Goal: Task Accomplishment & Management: Use online tool/utility

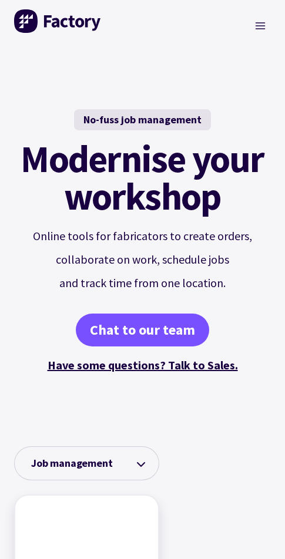
click at [252, 36] on div "Toggle Menu" at bounding box center [260, 26] width 22 height 52
click at [257, 26] on icon "Toggle Menu" at bounding box center [260, 26] width 12 height 12
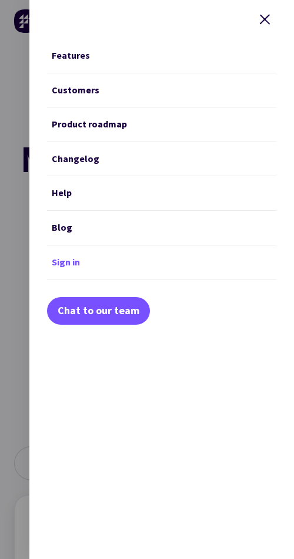
click at [58, 264] on link "Sign in" at bounding box center [161, 263] width 229 height 35
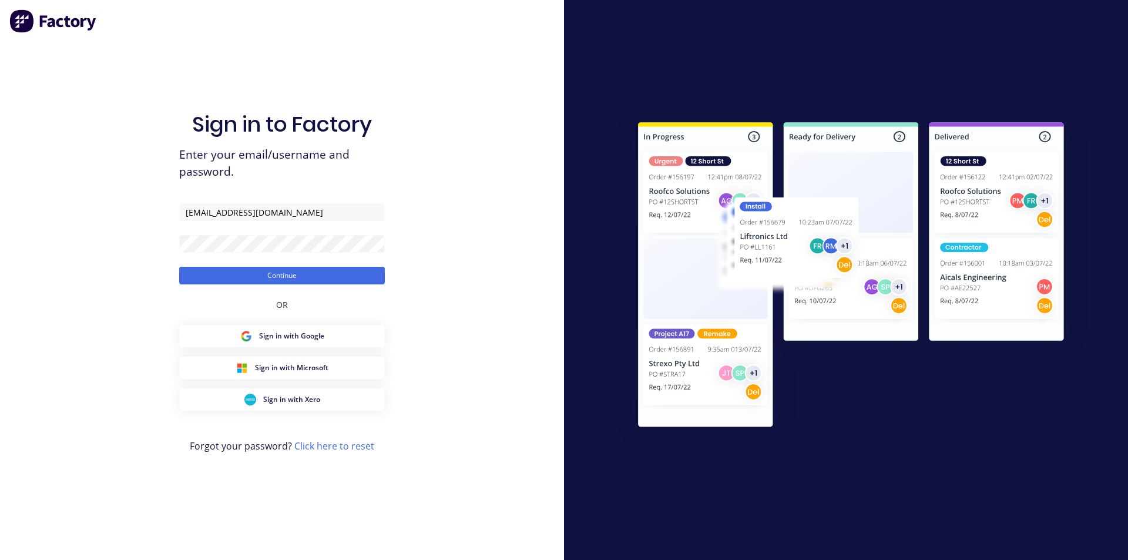
click at [179, 267] on button "Continue" at bounding box center [282, 276] width 206 height 18
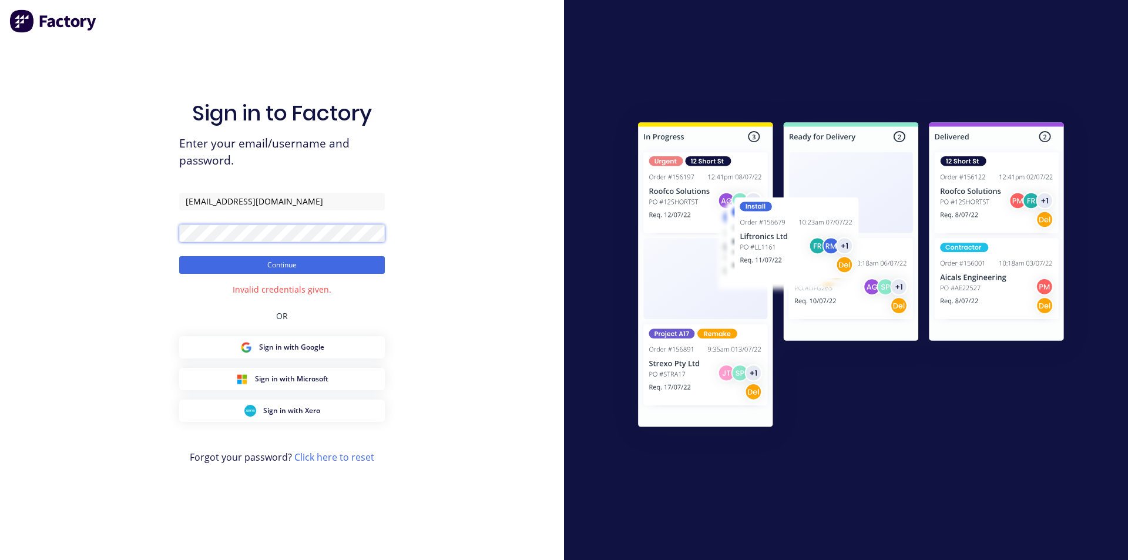
click at [179, 256] on button "Continue" at bounding box center [282, 265] width 206 height 18
drag, startPoint x: 346, startPoint y: 199, endPoint x: 0, endPoint y: 140, distance: 350.9
click at [0, 140] on div "Sign in to Factory Enter your email/username and password. SALES@TOTALENGRAVING…" at bounding box center [282, 280] width 564 height 560
click at [179, 256] on button "Continue" at bounding box center [282, 265] width 206 height 18
click at [277, 260] on button "Continue" at bounding box center [282, 265] width 206 height 18
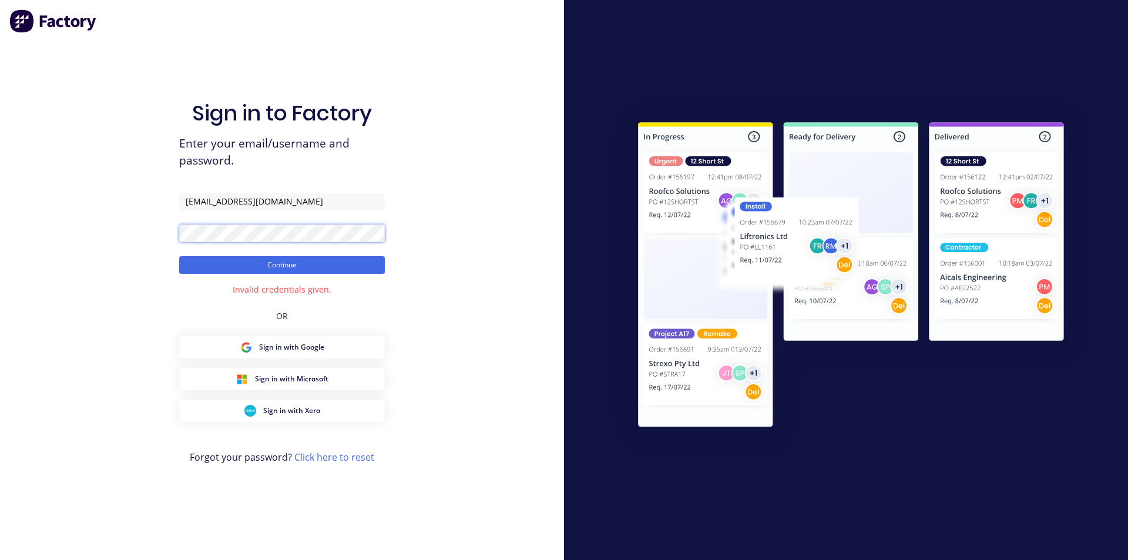
click at [18, 241] on div "Sign in to Factory Enter your email/username and password. sales@totalengraving…" at bounding box center [282, 280] width 564 height 560
click at [179, 256] on button "Continue" at bounding box center [282, 265] width 206 height 18
click at [271, 273] on button "Continue" at bounding box center [282, 265] width 206 height 18
click at [222, 307] on div "Sign in to Factory Enter your email/username and password. sales@totalengraving…" at bounding box center [282, 291] width 206 height 517
click at [179, 256] on button "Continue" at bounding box center [282, 265] width 206 height 18
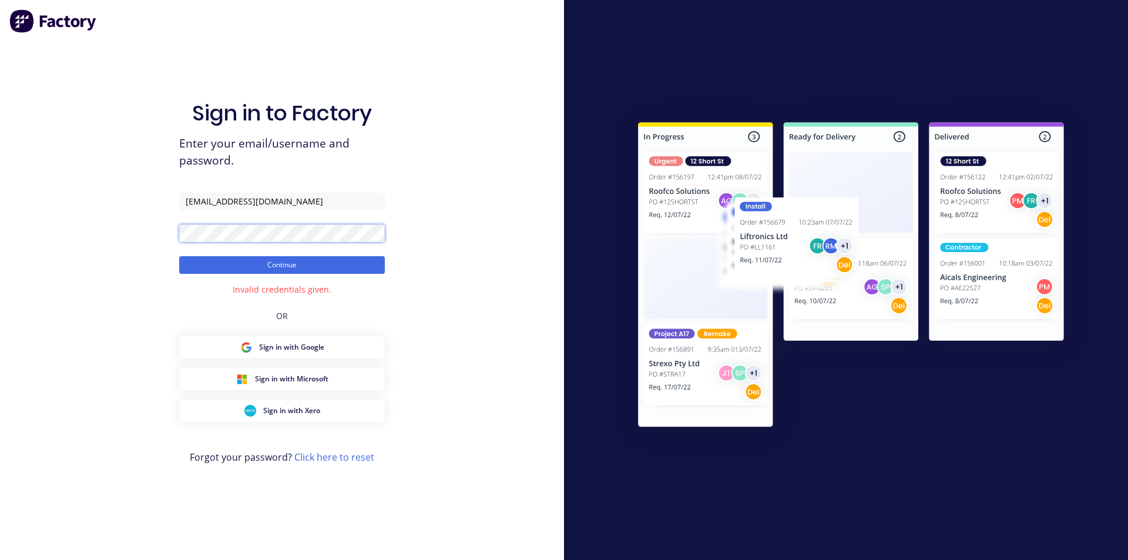
click at [179, 256] on button "Continue" at bounding box center [282, 265] width 206 height 18
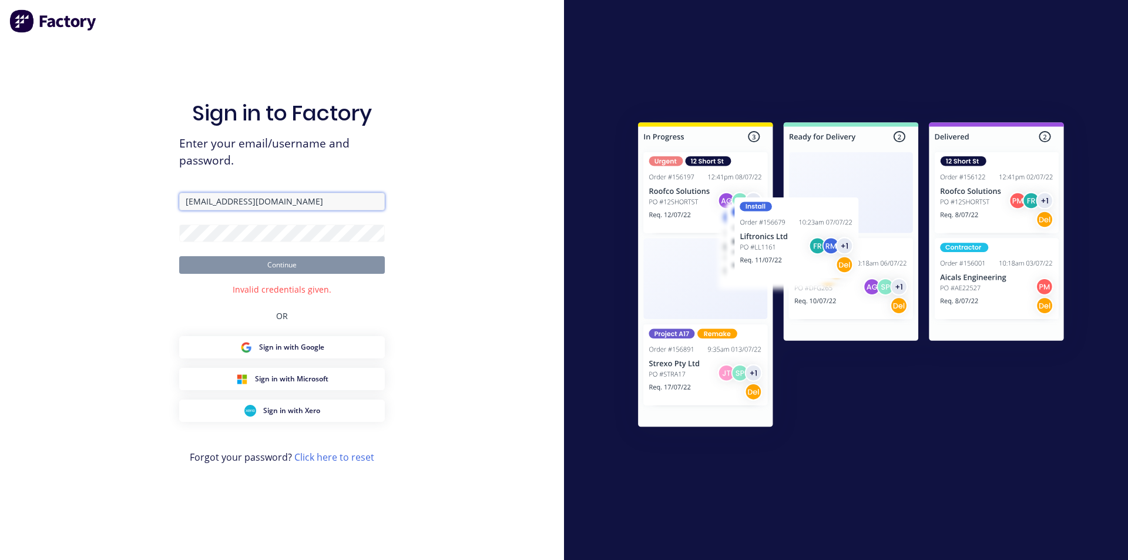
drag, startPoint x: 204, startPoint y: 197, endPoint x: 219, endPoint y: 195, distance: 15.5
click at [204, 197] on input "sales@totalengraving.com.au" at bounding box center [282, 202] width 206 height 18
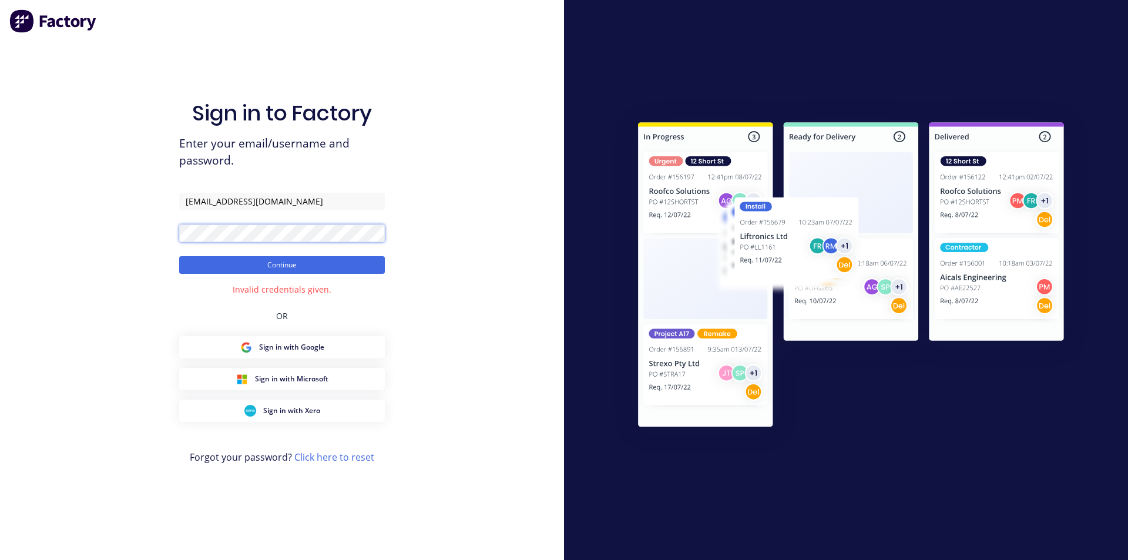
click at [179, 256] on button "Continue" at bounding box center [282, 265] width 206 height 18
drag, startPoint x: 204, startPoint y: 201, endPoint x: 136, endPoint y: 192, distance: 68.7
click at [136, 192] on div "Sign in to Factory Enter your email/username and password. sales@totalengraving…" at bounding box center [282, 280] width 564 height 560
type input "james@totalengraving.com.au"
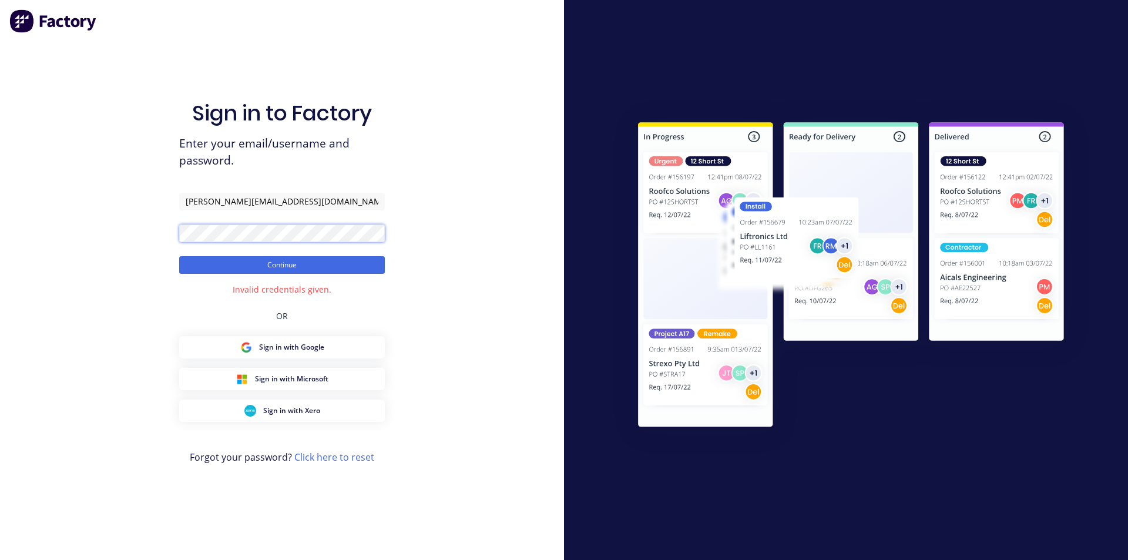
click at [0, 236] on div "Sign in to Factory Enter your email/username and password. james@totalengraving…" at bounding box center [282, 280] width 564 height 560
click at [182, 257] on button "Continue" at bounding box center [282, 265] width 206 height 18
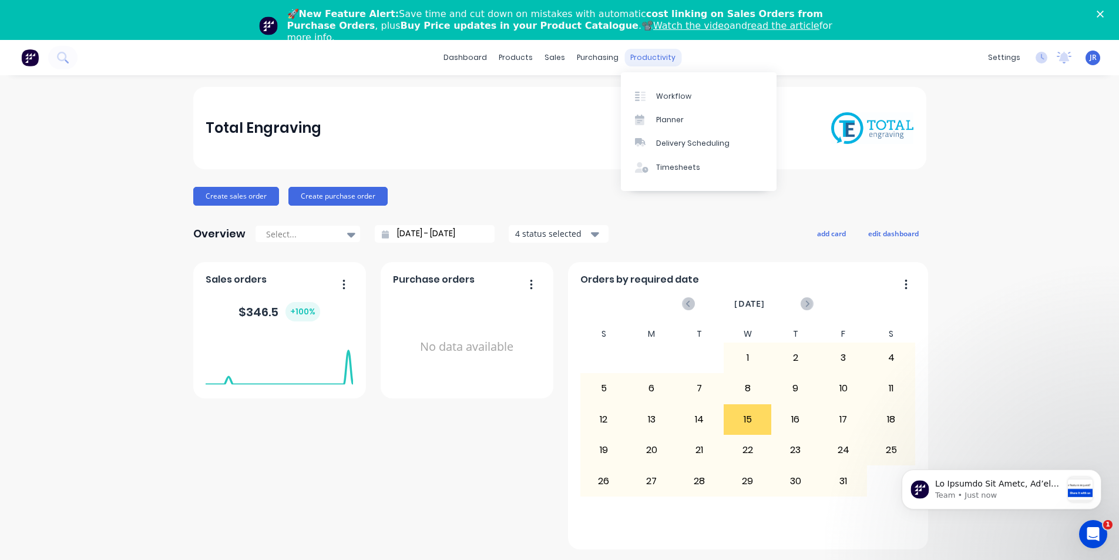
click at [634, 56] on div "productivity" at bounding box center [652, 58] width 57 height 18
click at [663, 96] on div "Workflow" at bounding box center [673, 96] width 35 height 11
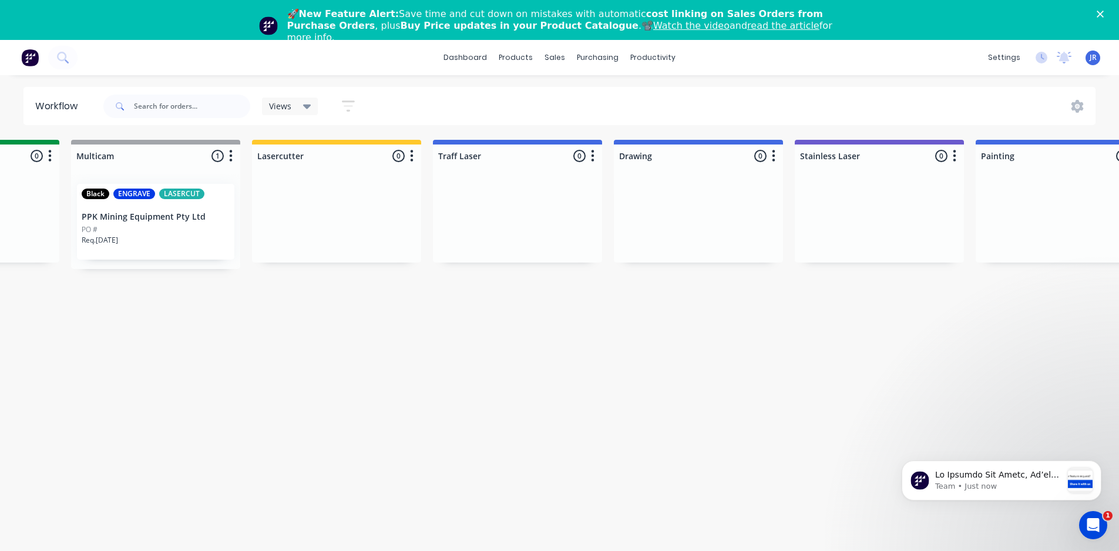
scroll to position [0, 499]
click at [674, 221] on div at bounding box center [696, 218] width 169 height 88
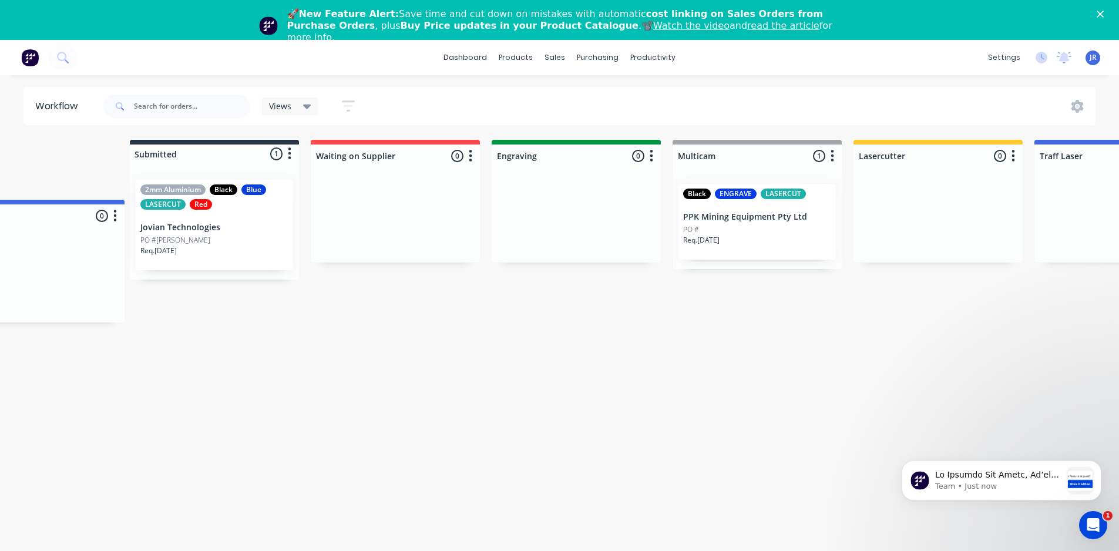
scroll to position [0, 0]
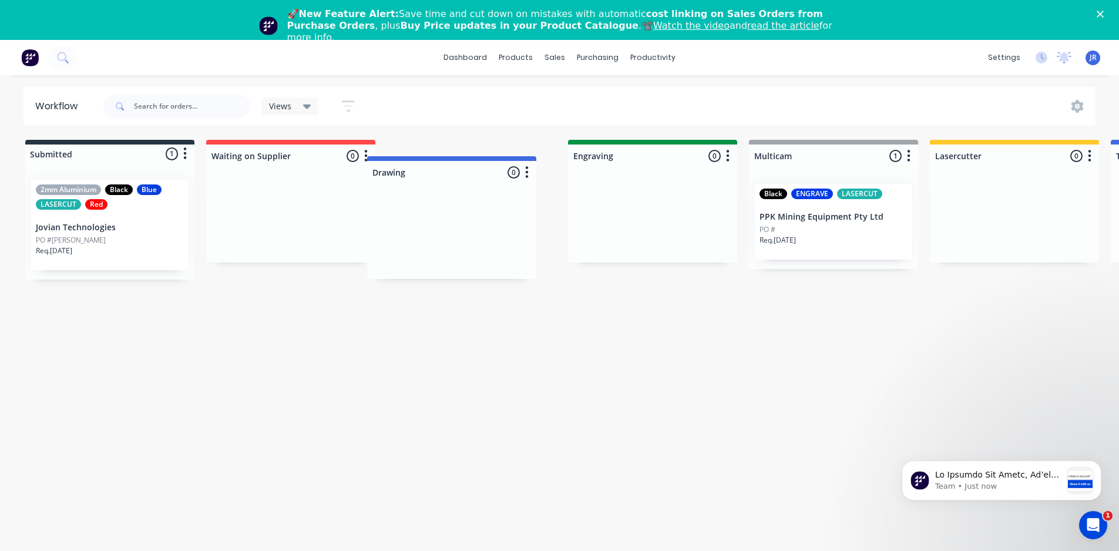
drag, startPoint x: 657, startPoint y: 152, endPoint x: 412, endPoint y: 177, distance: 246.2
click at [76, 236] on div "PO #John" at bounding box center [110, 240] width 148 height 11
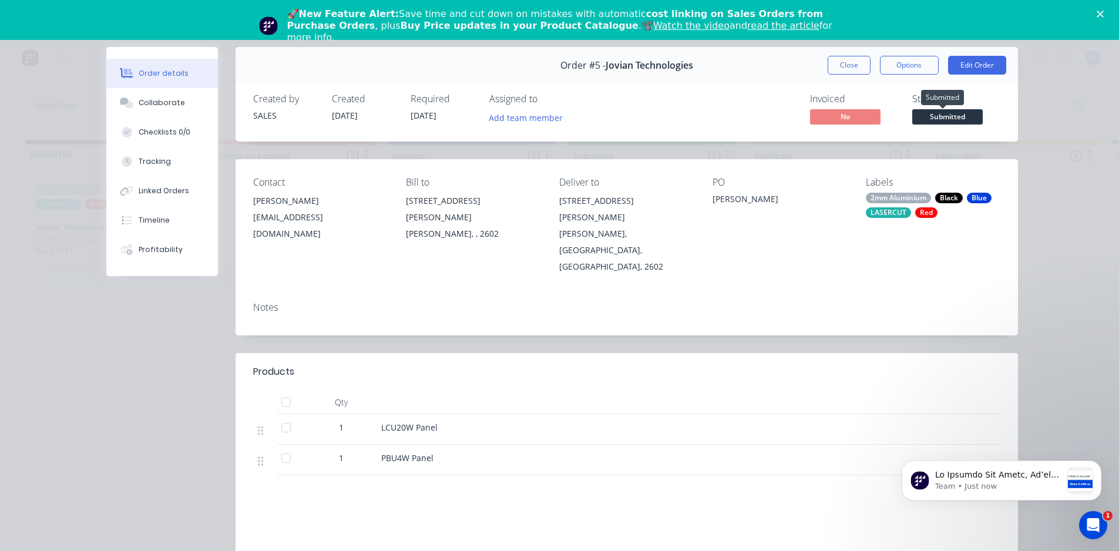
click at [950, 117] on span "Submitted" at bounding box center [947, 116] width 70 height 15
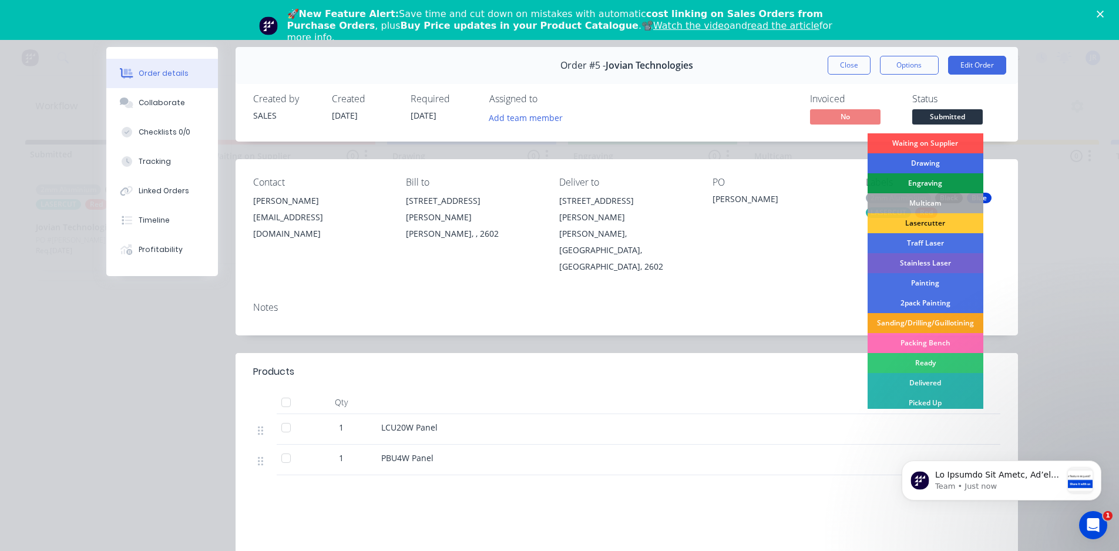
click at [913, 158] on div "Drawing" at bounding box center [926, 163] width 116 height 20
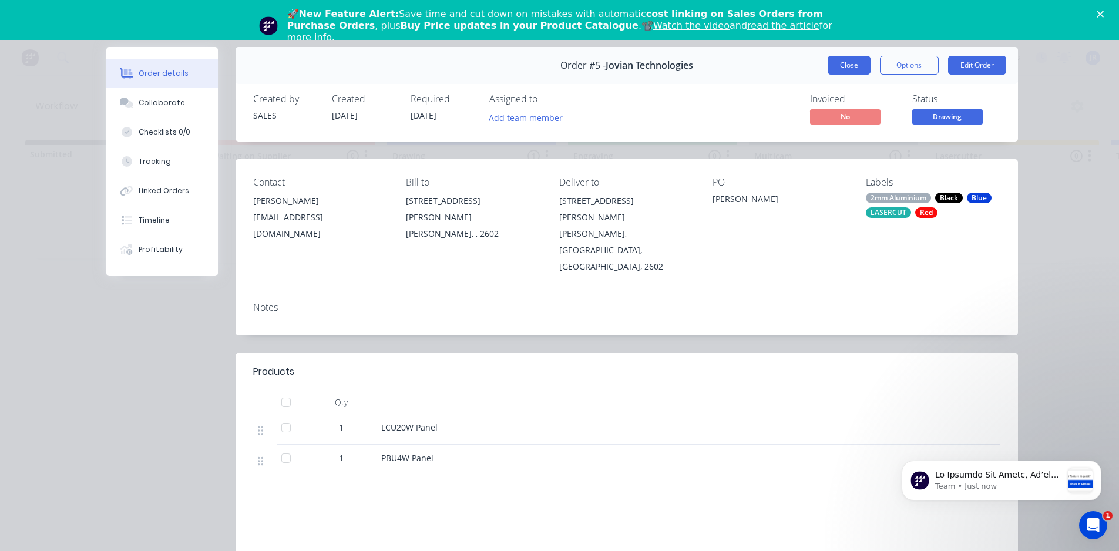
click at [840, 68] on button "Close" at bounding box center [849, 65] width 43 height 19
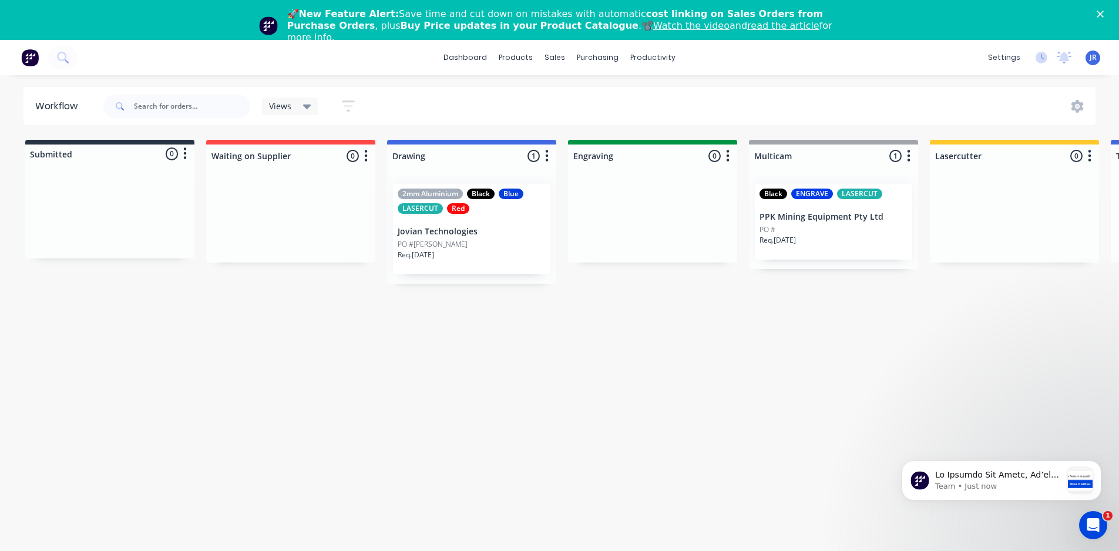
click at [448, 239] on div "PO #John" at bounding box center [472, 244] width 148 height 11
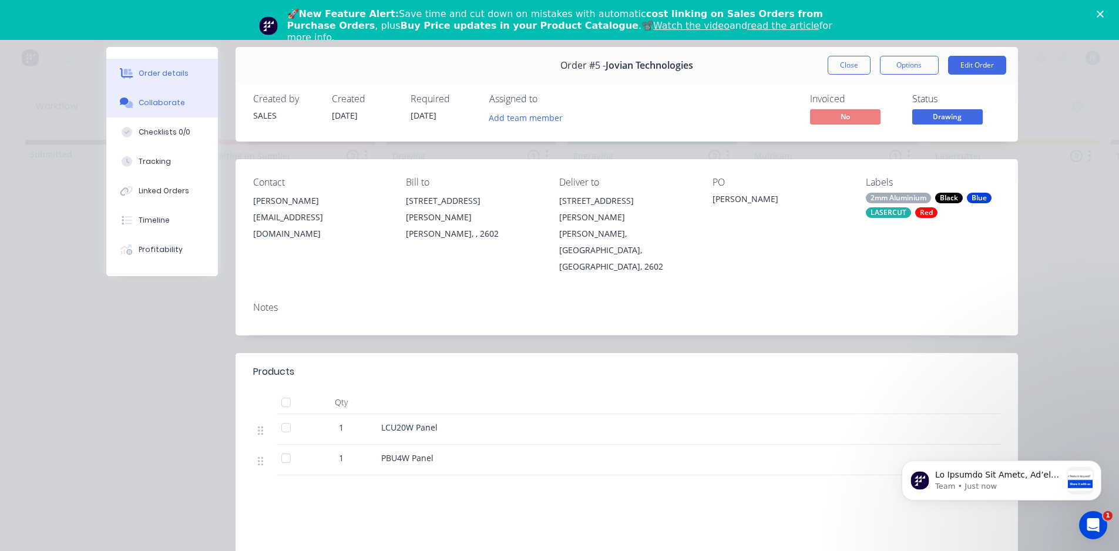
click at [143, 111] on button "Collaborate" at bounding box center [162, 102] width 112 height 29
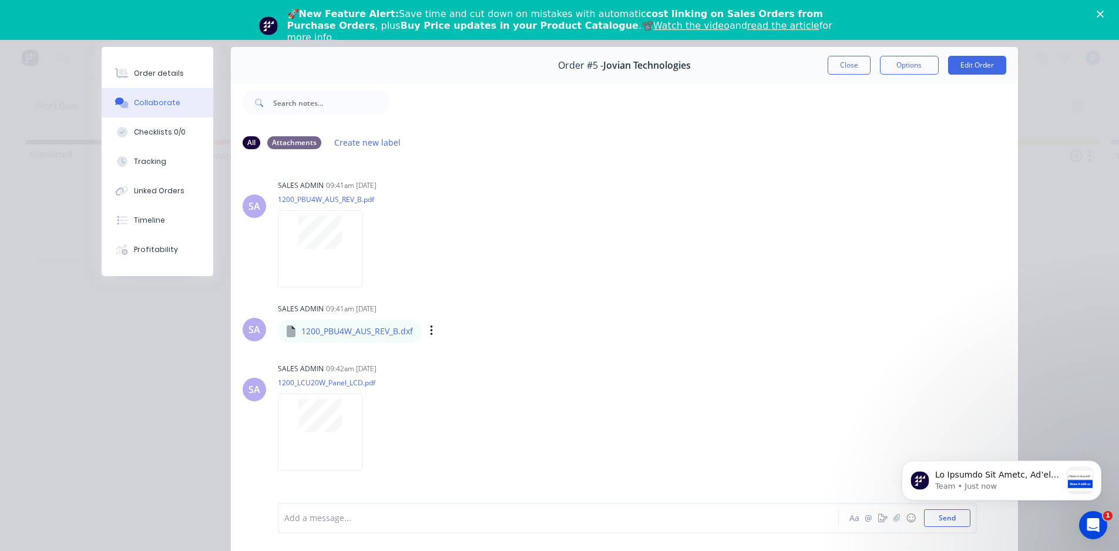
scroll to position [16, 0]
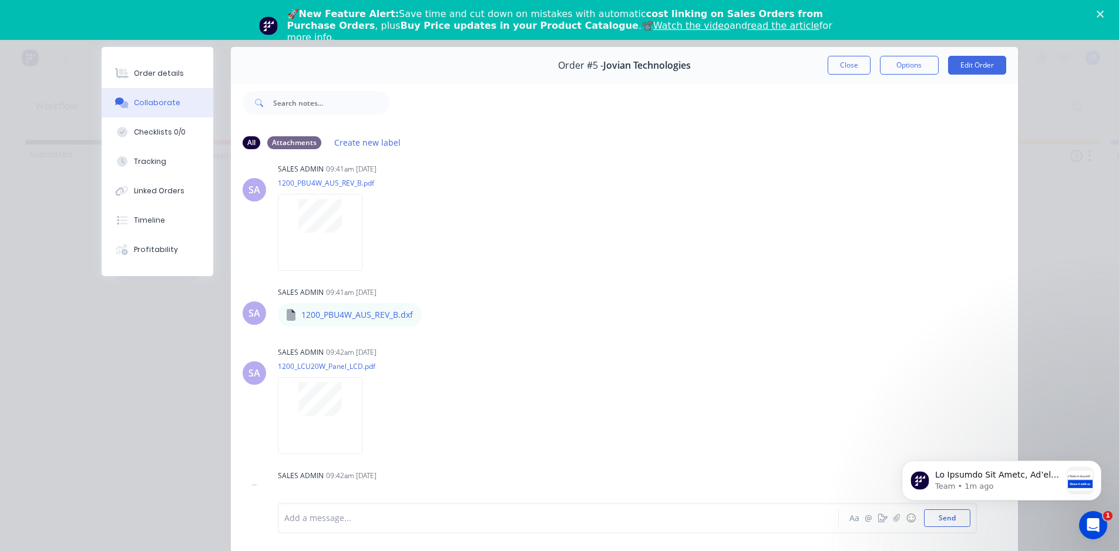
click at [1068, 159] on div "Order details Collaborate Checklists 0/0 Tracking Linked Orders Timeline Profit…" at bounding box center [559, 275] width 1119 height 551
click at [852, 56] on button "Close" at bounding box center [849, 65] width 43 height 19
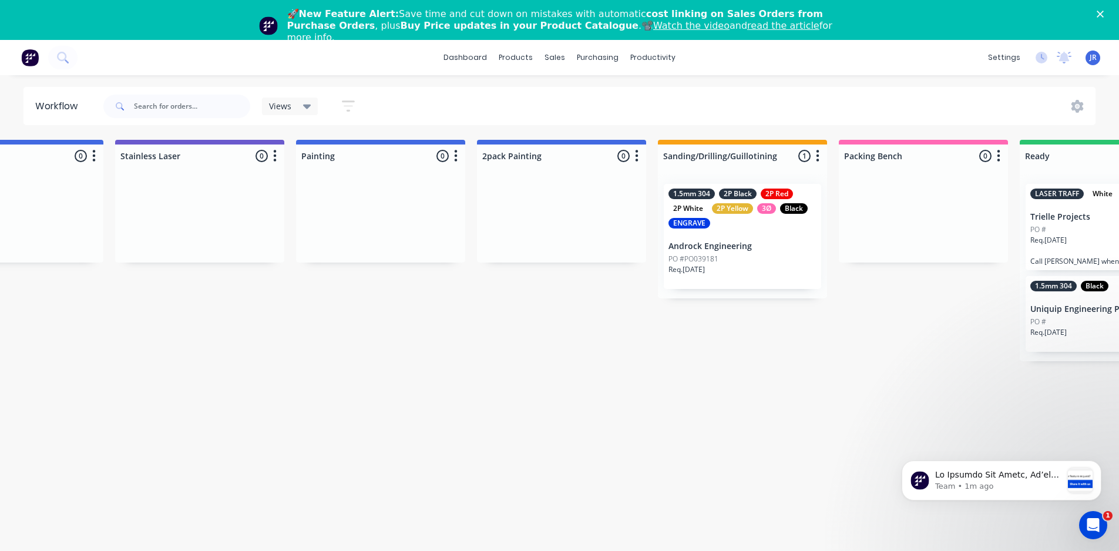
scroll to position [0, 1308]
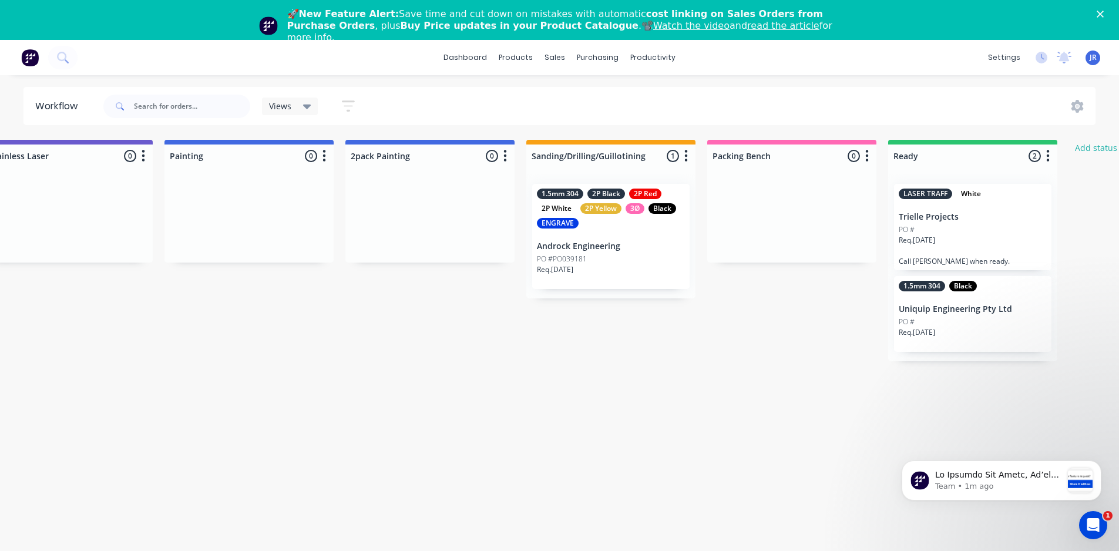
click at [1046, 152] on icon "button" at bounding box center [1048, 156] width 4 height 15
click at [1105, 149] on button "Add status column" at bounding box center [1112, 148] width 86 height 16
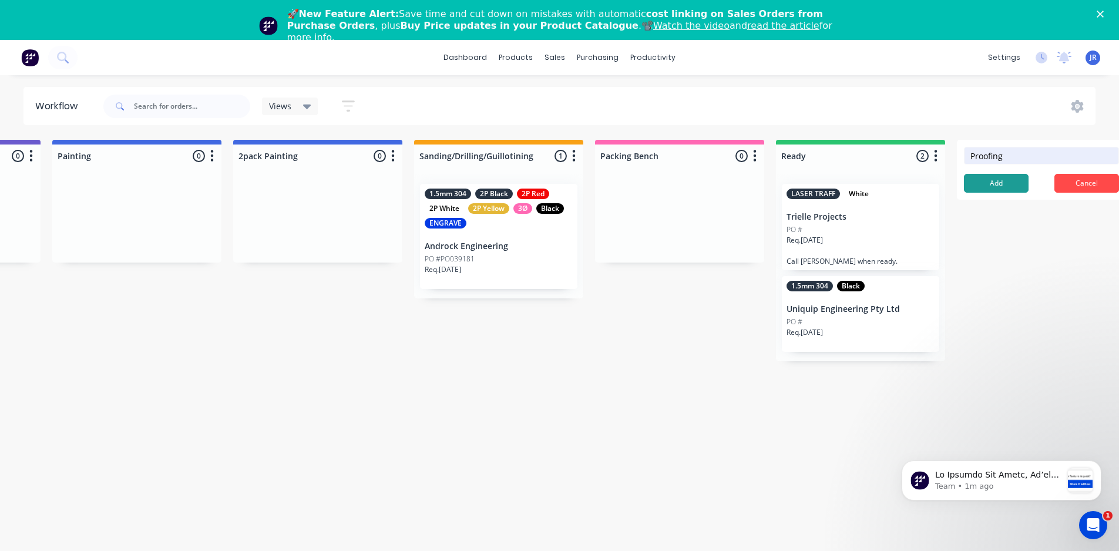
type input "Proofing"
click at [996, 191] on button "Add" at bounding box center [996, 183] width 65 height 19
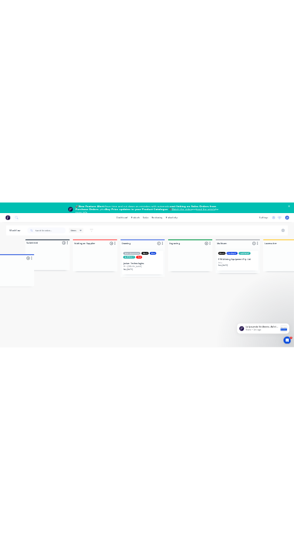
scroll to position [0, 0]
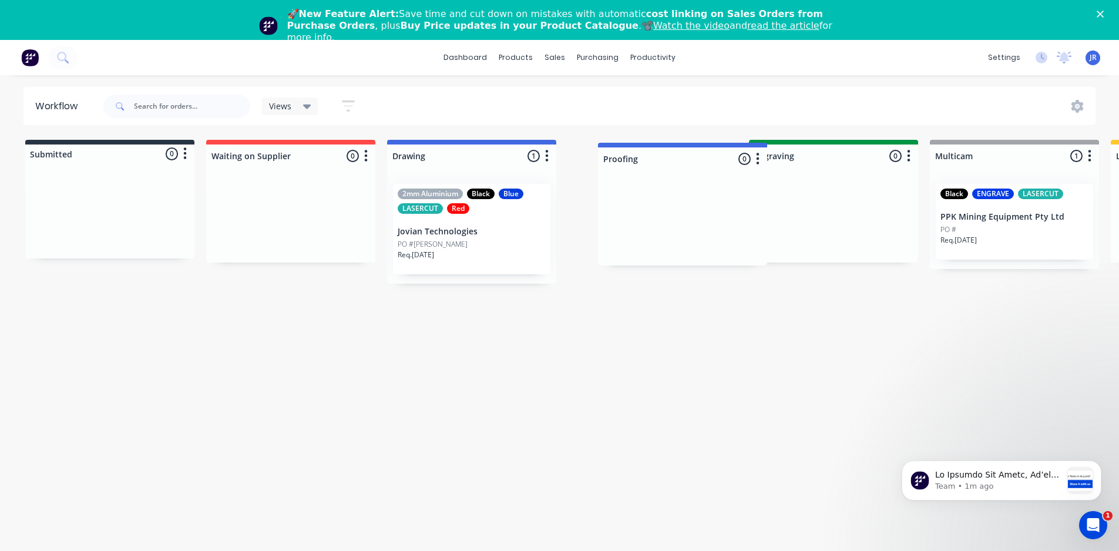
drag, startPoint x: 1004, startPoint y: 159, endPoint x: 637, endPoint y: 164, distance: 367.1
click at [1104, 12] on polygon "Close" at bounding box center [1100, 14] width 7 height 7
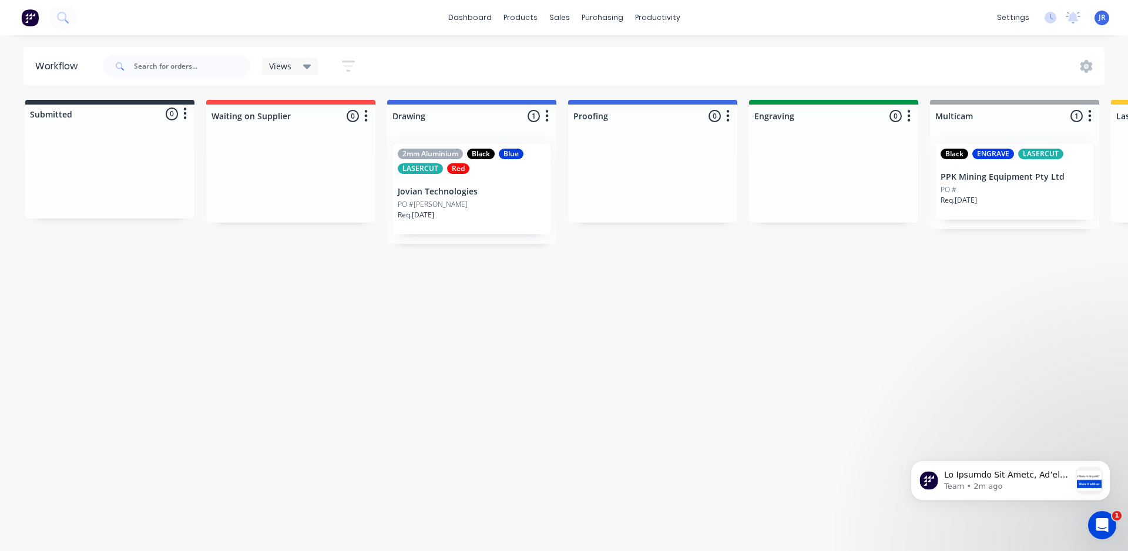
click at [295, 66] on div "Views" at bounding box center [290, 66] width 42 height 11
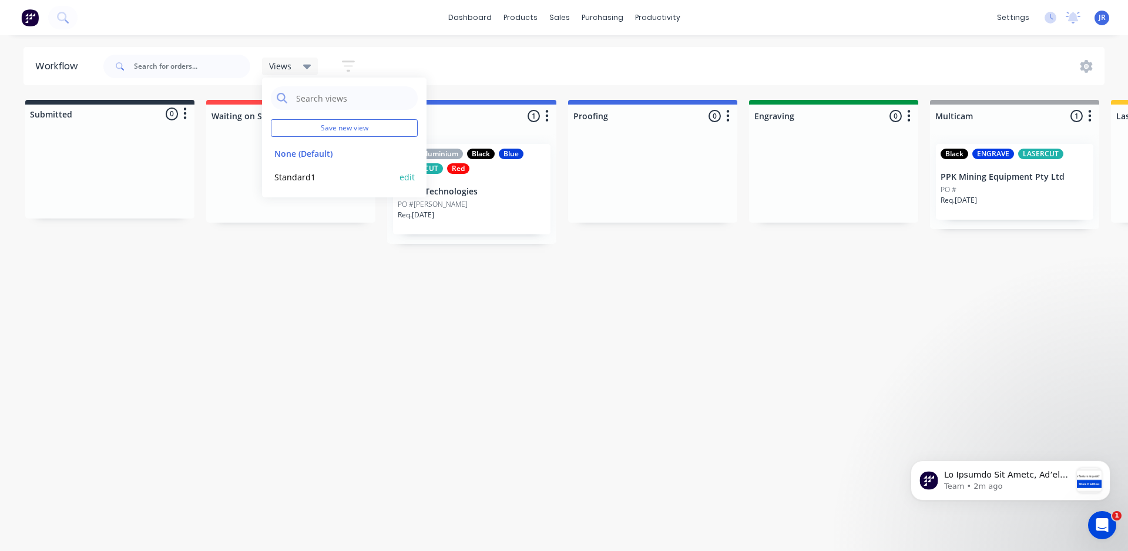
click at [406, 179] on button "edit" at bounding box center [406, 177] width 15 height 12
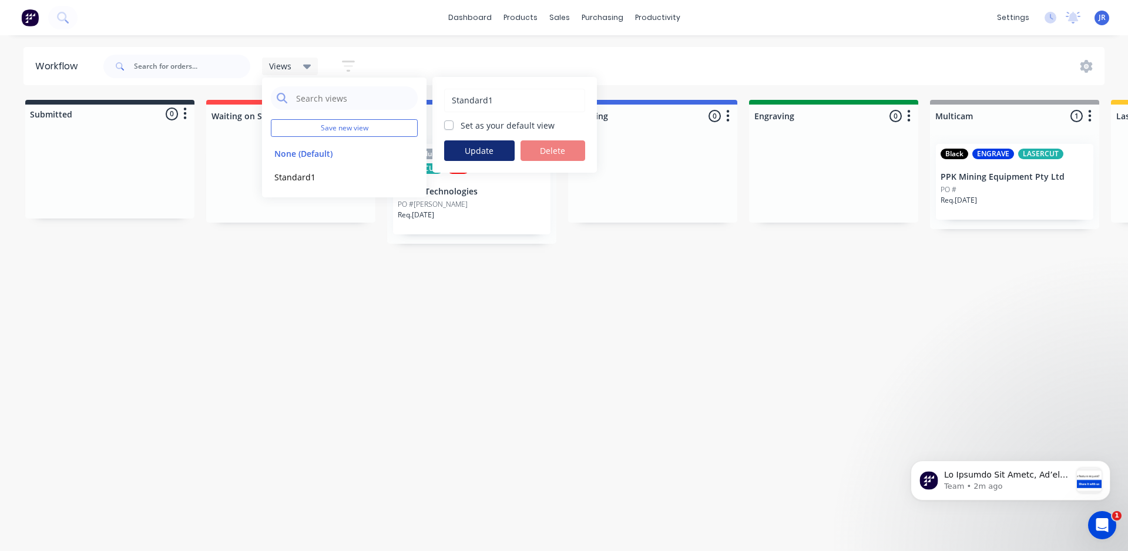
click at [456, 150] on button "Update" at bounding box center [479, 150] width 70 height 21
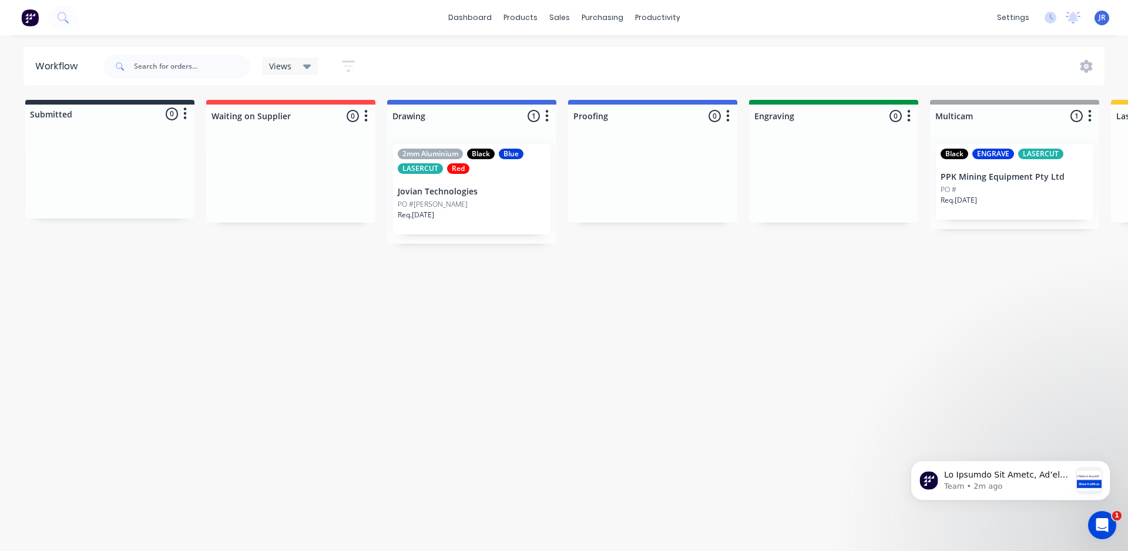
click at [550, 121] on button "button" at bounding box center [547, 116] width 14 height 14
click at [486, 200] on button "Sort By" at bounding box center [494, 199] width 117 height 19
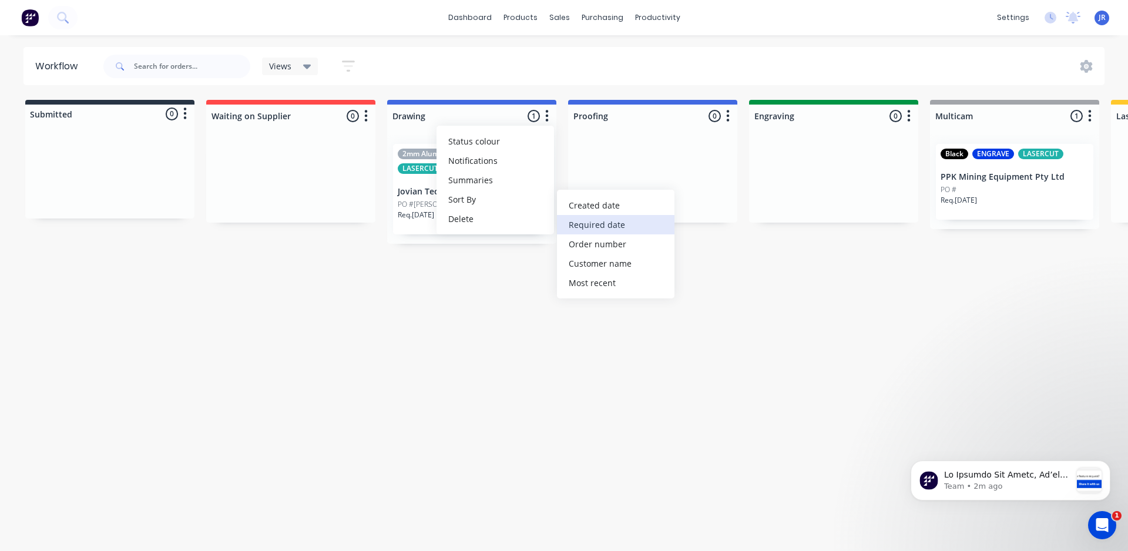
click at [586, 220] on date "Required date" at bounding box center [615, 224] width 117 height 19
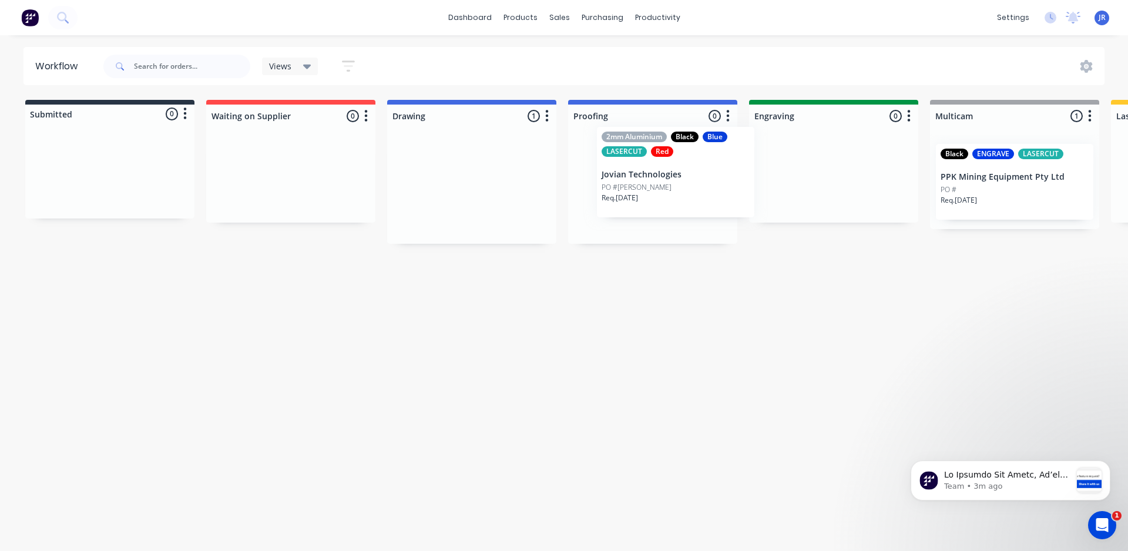
drag, startPoint x: 470, startPoint y: 193, endPoint x: 659, endPoint y: 211, distance: 190.0
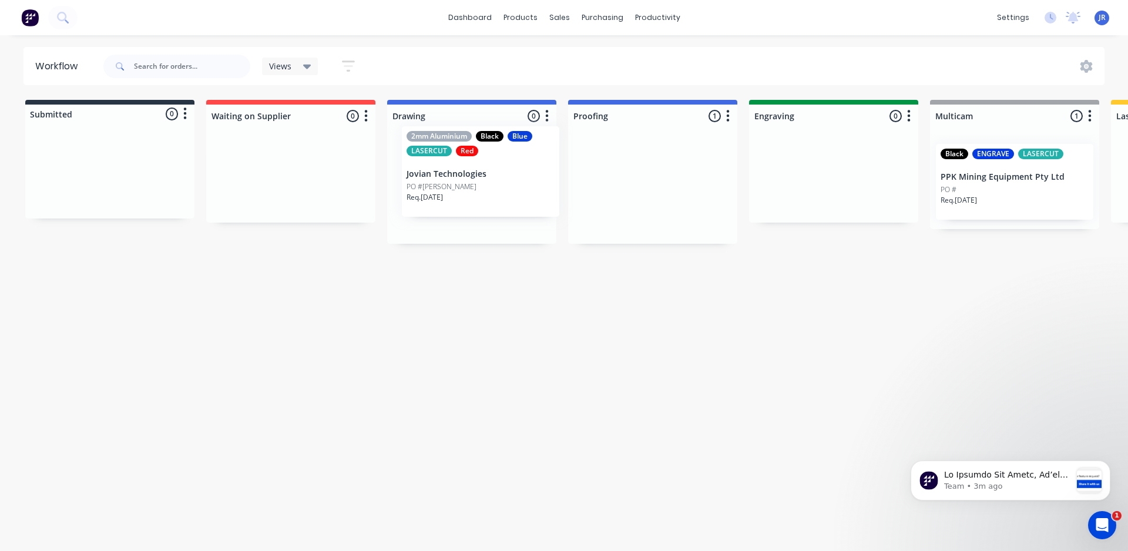
drag, startPoint x: 655, startPoint y: 229, endPoint x: 479, endPoint y: 210, distance: 177.2
